Goal: Information Seeking & Learning: Learn about a topic

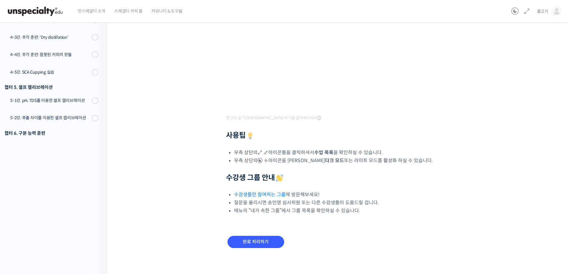
scroll to position [133, 0]
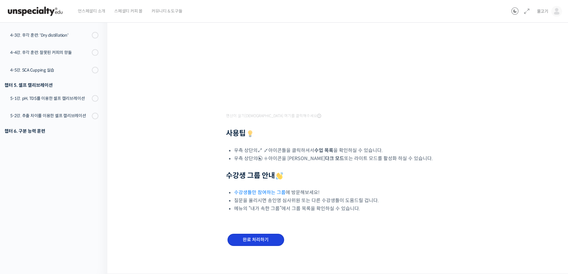
click at [250, 239] on input "완료 처리하기" at bounding box center [255, 240] width 57 height 12
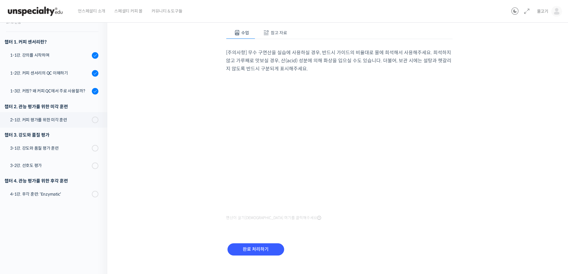
scroll to position [72, 0]
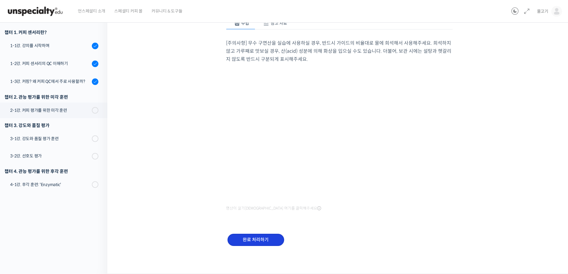
click at [264, 238] on input "완료 처리하기" at bounding box center [255, 240] width 57 height 12
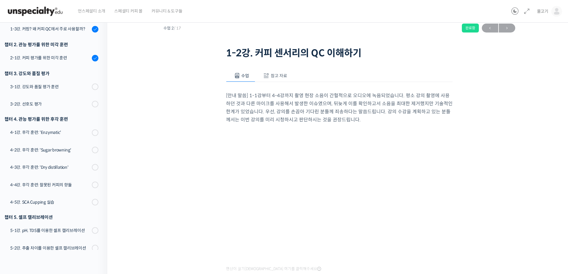
scroll to position [30, 0]
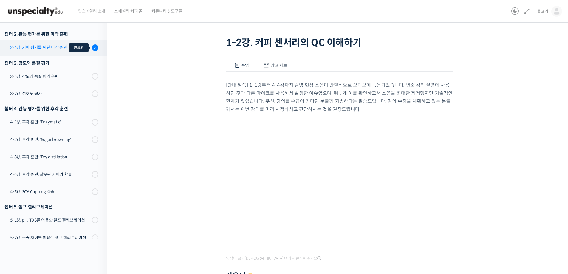
click at [93, 48] on icon at bounding box center [95, 47] width 4 height 4
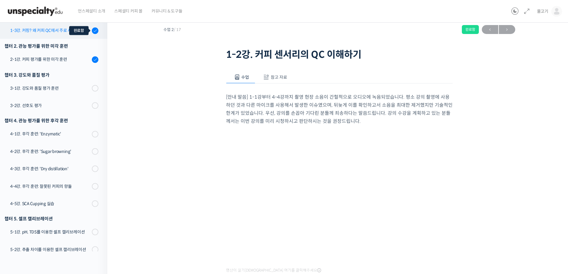
click at [93, 32] on icon at bounding box center [95, 30] width 4 height 4
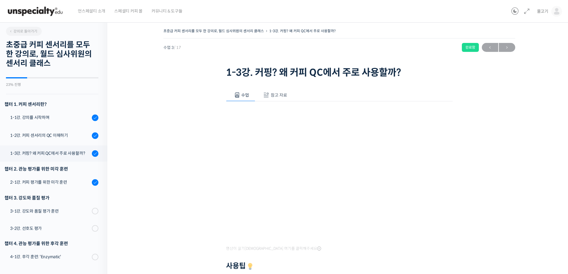
scroll to position [123, 0]
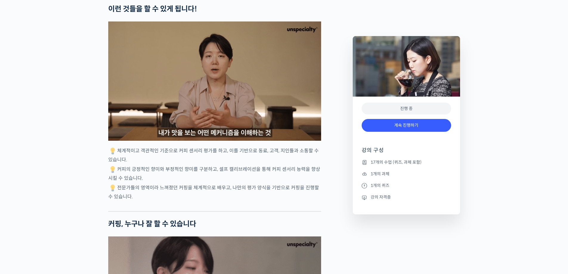
scroll to position [1419, 0]
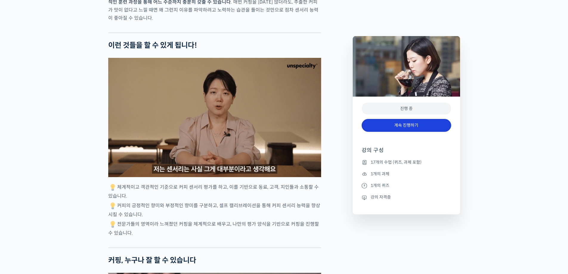
click at [409, 121] on link "계속 진행하기" at bounding box center [405, 125] width 89 height 13
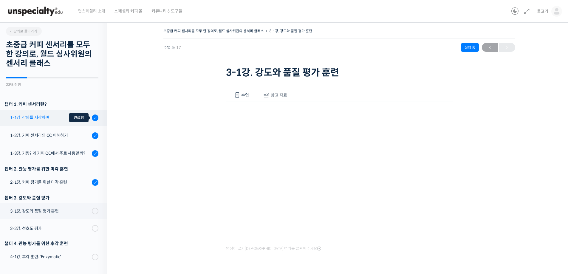
click at [93, 118] on icon at bounding box center [95, 117] width 4 height 4
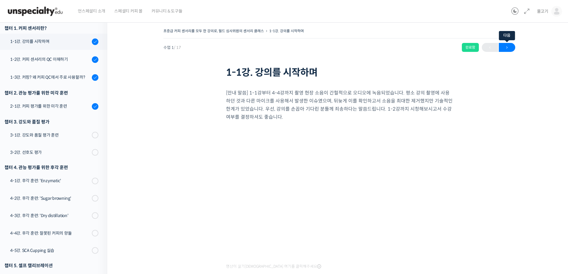
click at [509, 48] on span "→" at bounding box center [507, 48] width 16 height 8
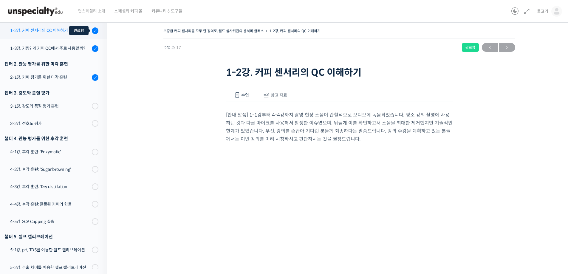
click at [93, 30] on icon at bounding box center [95, 30] width 4 height 4
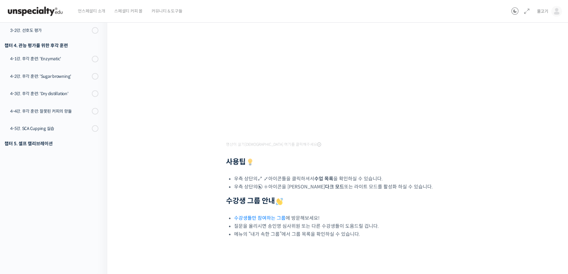
scroll to position [126, 0]
